Goal: Information Seeking & Learning: Find specific fact

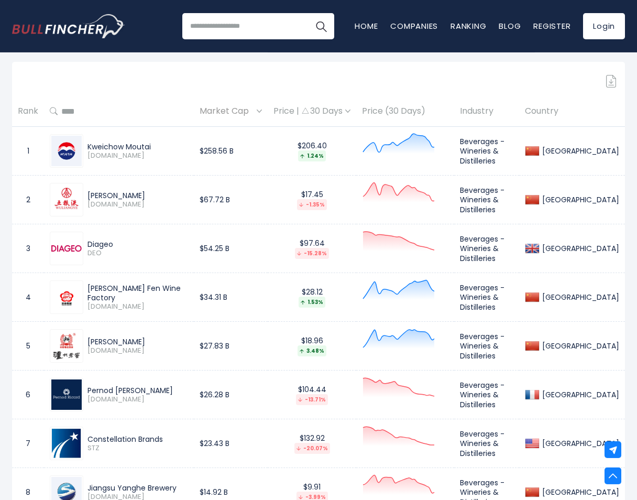
scroll to position [666, 0]
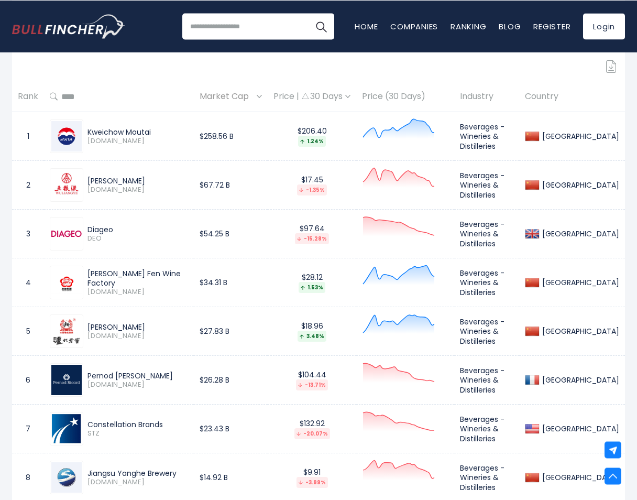
drag, startPoint x: 92, startPoint y: 182, endPoint x: 148, endPoint y: 178, distance: 56.2
click at [148, 178] on div "[PERSON_NAME]" at bounding box center [137, 180] width 101 height 9
copy div "uliangye Yibin"
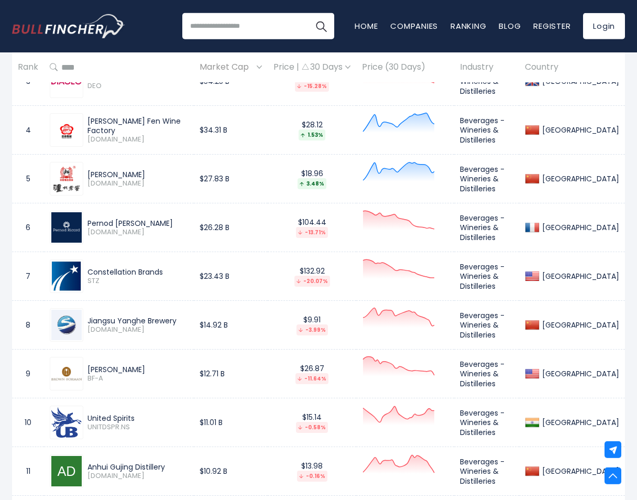
scroll to position [826, 0]
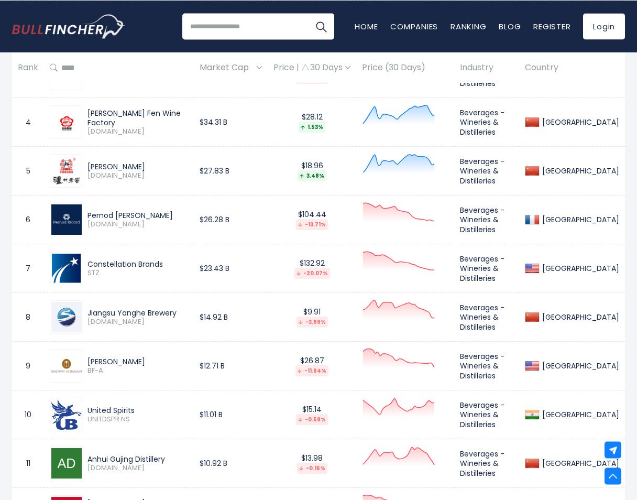
click at [121, 169] on div "[PERSON_NAME]" at bounding box center [137, 166] width 101 height 9
click at [221, 269] on td "$23.43 B" at bounding box center [231, 268] width 74 height 49
click at [220, 268] on td "$23.43 B" at bounding box center [231, 268] width 74 height 49
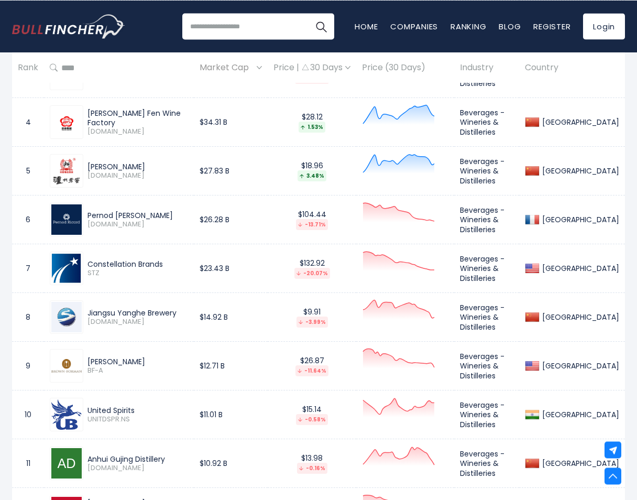
click at [220, 268] on td "$23.43 B" at bounding box center [231, 268] width 74 height 49
click at [127, 266] on div "Constellation Brands" at bounding box center [137, 263] width 101 height 9
click at [127, 264] on div "Constellation Brands" at bounding box center [137, 263] width 101 height 9
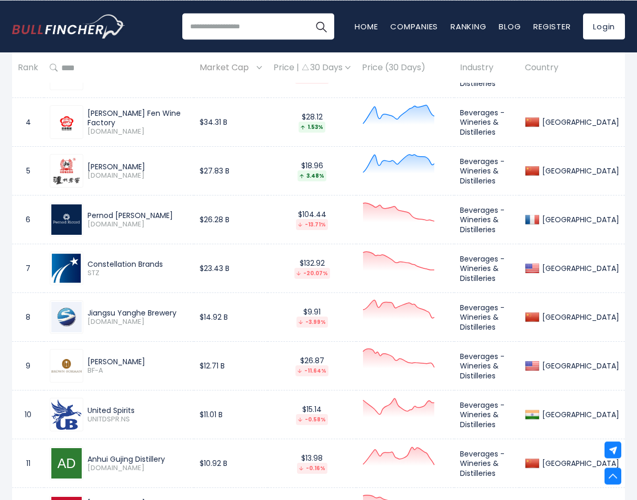
click at [127, 264] on div "Constellation Brands" at bounding box center [137, 263] width 101 height 9
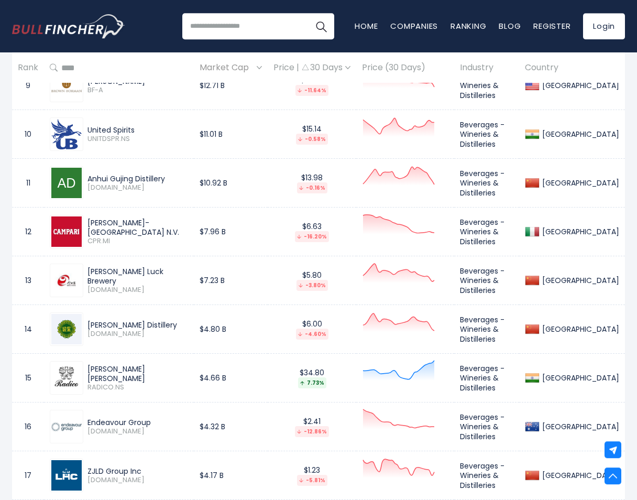
scroll to position [1147, 0]
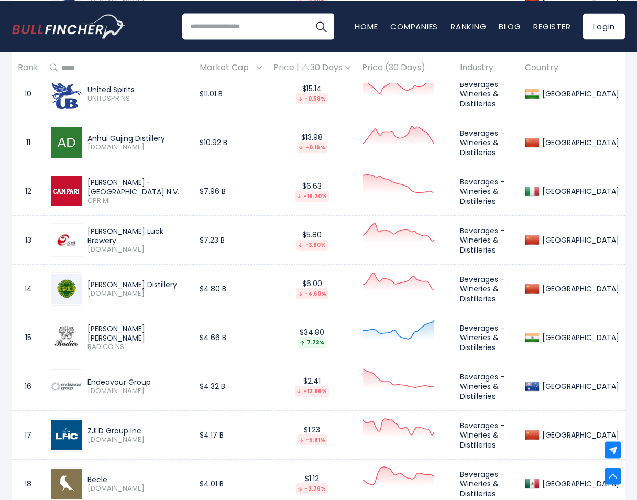
click at [124, 334] on div "[PERSON_NAME] [PERSON_NAME]" at bounding box center [137, 333] width 101 height 19
click at [108, 380] on div "Endeavour Group" at bounding box center [137, 381] width 101 height 9
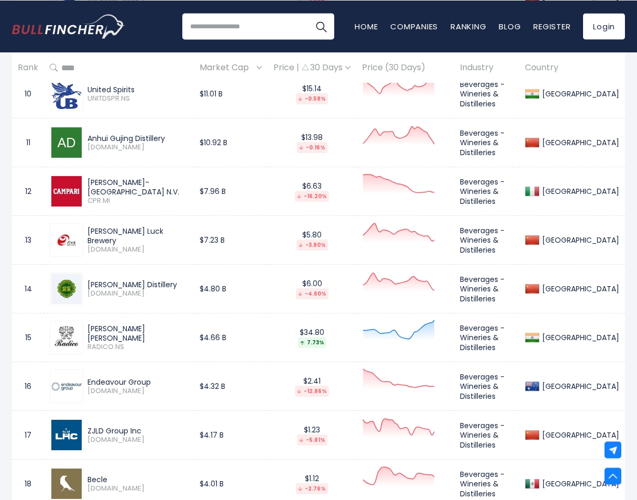
click at [108, 380] on div "Endeavour Group" at bounding box center [137, 381] width 101 height 9
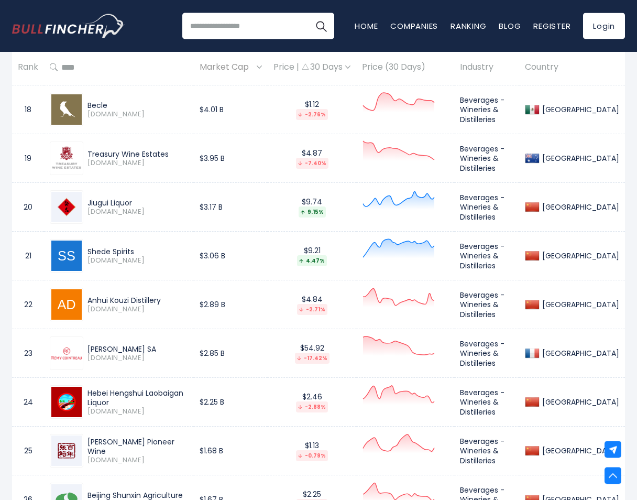
scroll to position [1734, 0]
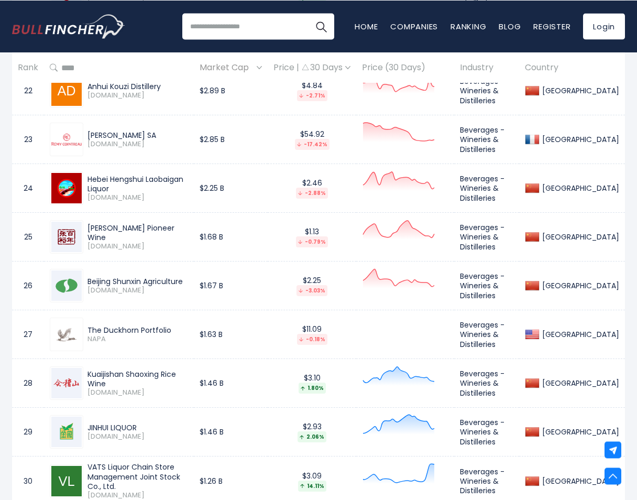
click at [148, 327] on div "The Duckhorn Portfolio" at bounding box center [137, 329] width 101 height 9
click at [105, 382] on div "Kuaijishan Shaoxing Rice Wine" at bounding box center [137, 378] width 101 height 19
drag, startPoint x: 105, startPoint y: 383, endPoint x: 85, endPoint y: 373, distance: 23.0
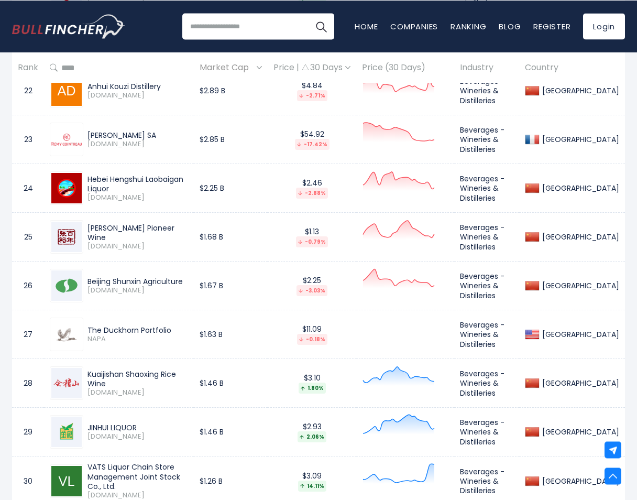
click at [85, 373] on div "Kuaijishan Shaoxing Rice Wine [DOMAIN_NAME]" at bounding box center [135, 383] width 105 height 28
copy div "Kuaijishan Shaoxing Rice Wine"
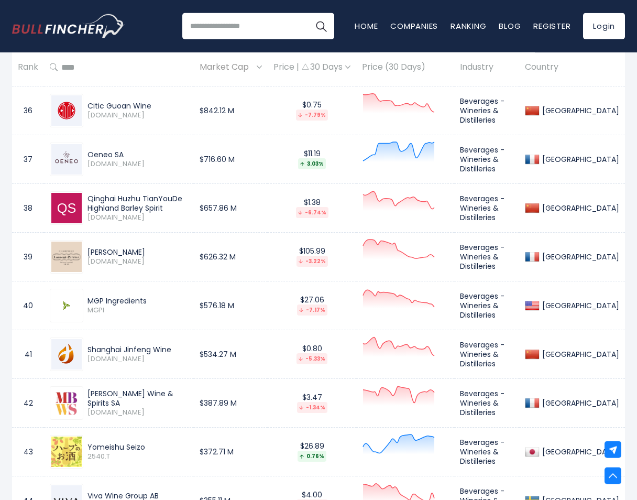
scroll to position [2268, 0]
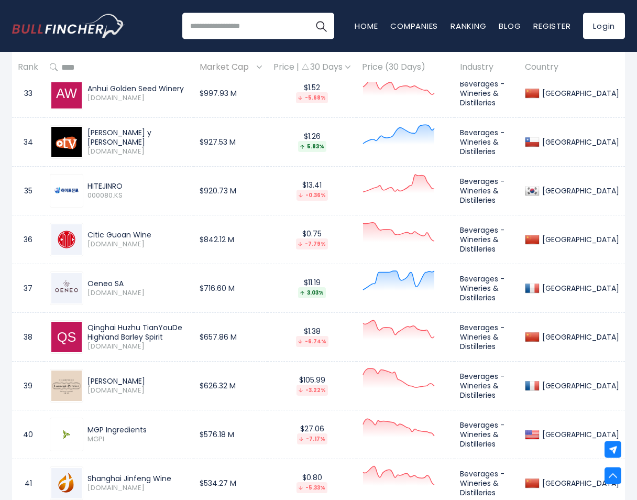
click at [227, 143] on td "$927.53 M" at bounding box center [231, 142] width 74 height 49
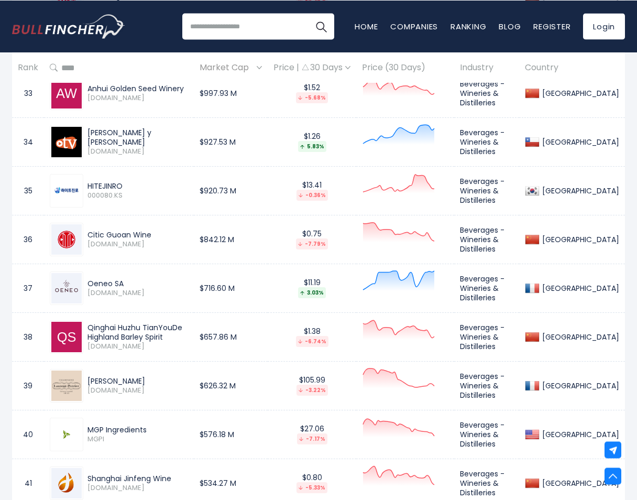
click at [138, 136] on div "[PERSON_NAME] y [PERSON_NAME]" at bounding box center [137, 137] width 101 height 19
click at [139, 138] on div "[PERSON_NAME] y [PERSON_NAME]" at bounding box center [137, 137] width 101 height 19
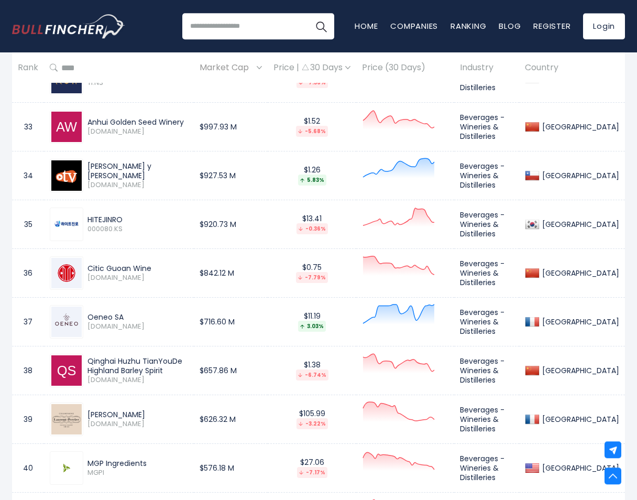
scroll to position [2215, 0]
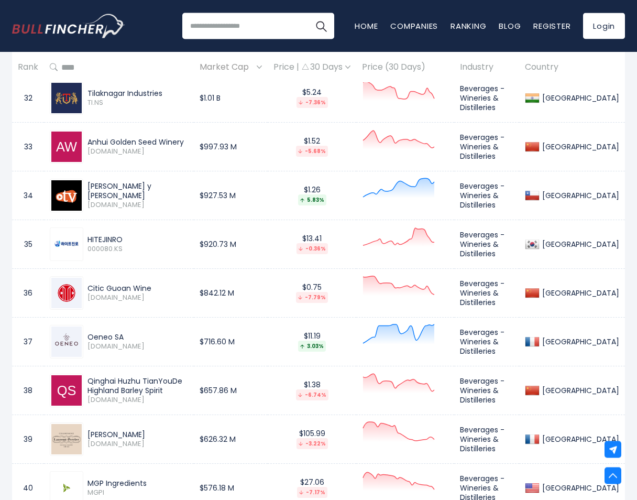
click at [610, 106] on div "[GEOGRAPHIC_DATA]" at bounding box center [572, 98] width 94 height 15
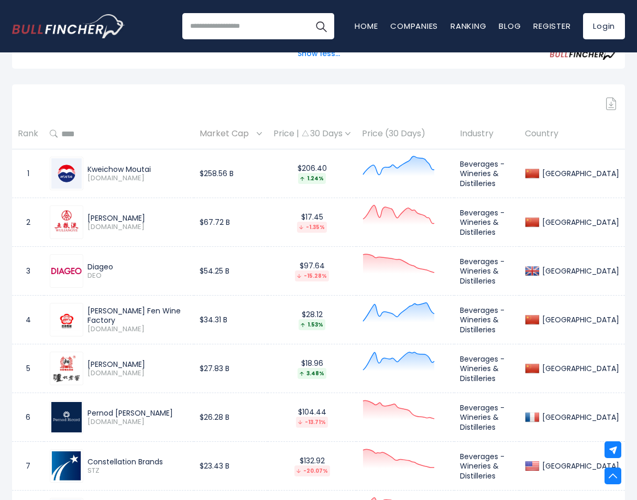
scroll to position [559, 0]
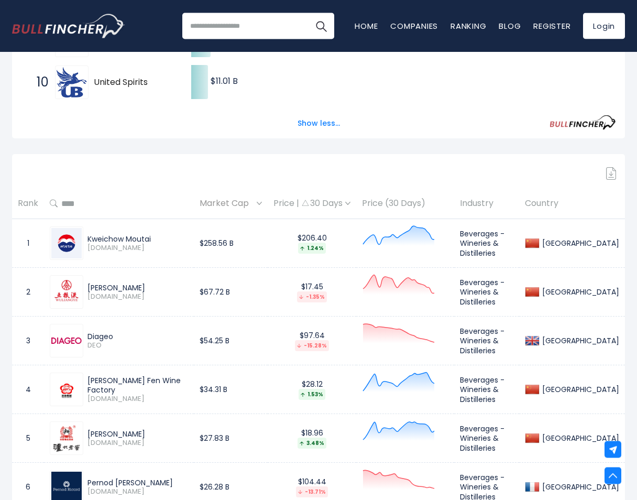
click at [104, 337] on div "Diageo" at bounding box center [137, 336] width 101 height 9
copy div "Diageo"
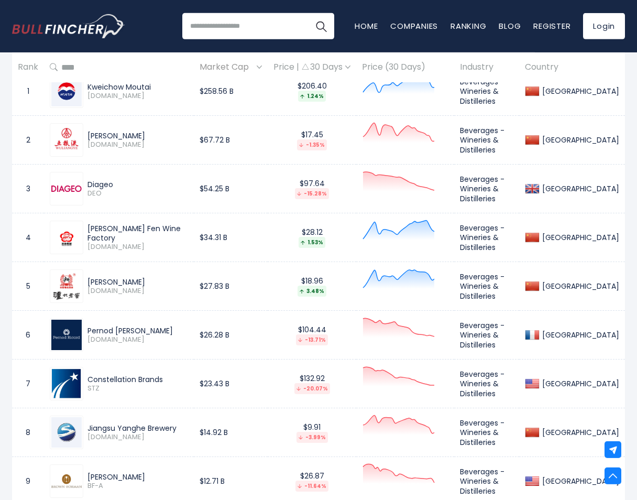
scroll to position [720, 0]
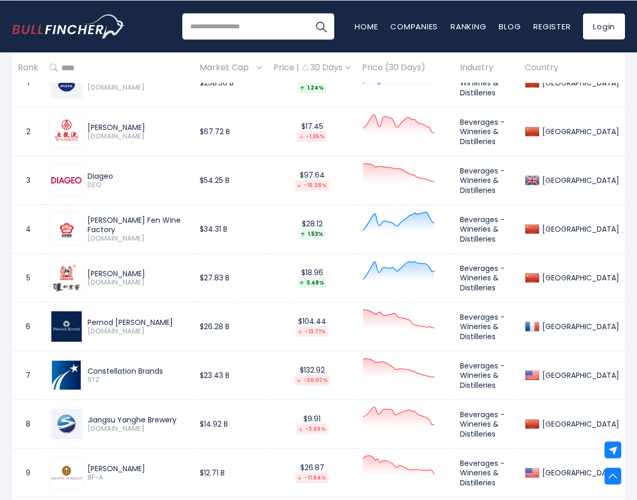
click at [121, 320] on div "Pernod [PERSON_NAME]" at bounding box center [137, 321] width 101 height 9
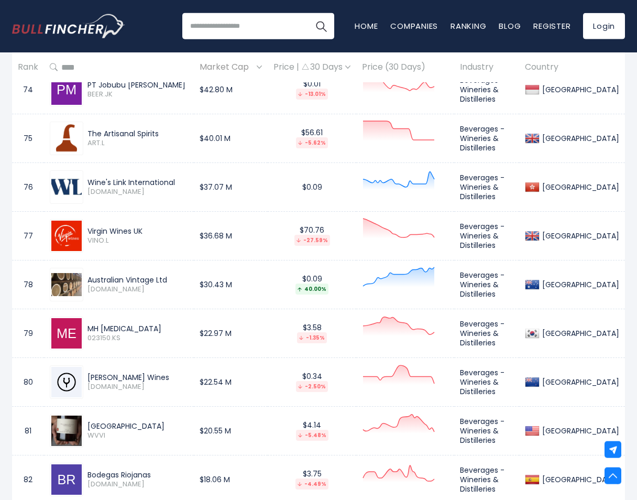
scroll to position [4298, 0]
